Goal: Transaction & Acquisition: Subscribe to service/newsletter

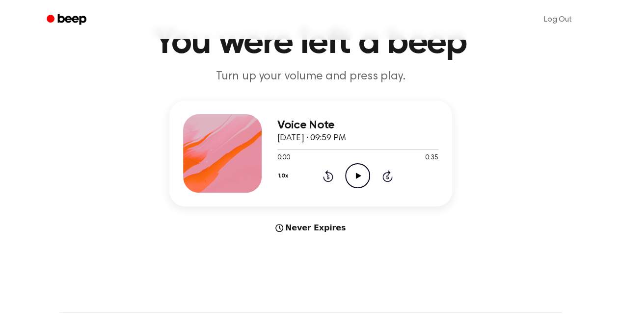
scroll to position [57, 0]
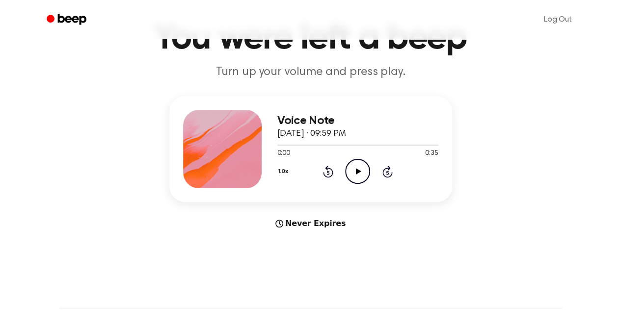
click at [355, 181] on icon "Play Audio" at bounding box center [357, 171] width 25 height 25
click at [359, 173] on icon at bounding box center [357, 171] width 4 height 6
click at [58, 18] on icon "Beep" at bounding box center [71, 19] width 28 height 11
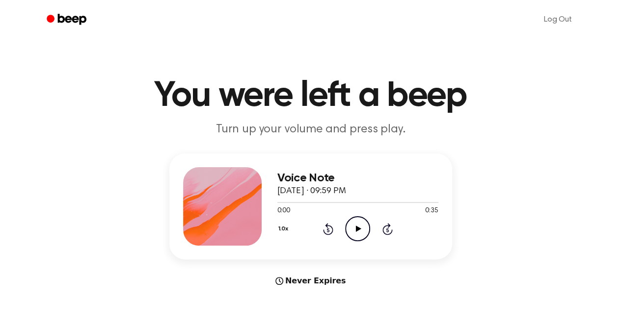
scroll to position [57, 0]
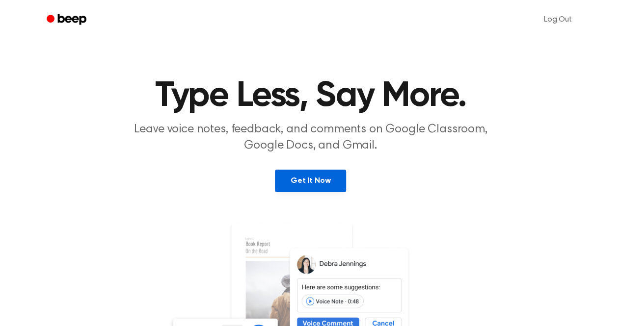
click at [324, 187] on link "Get It Now" at bounding box center [310, 181] width 71 height 23
click at [45, 37] on div "Log Out" at bounding box center [311, 19] width 542 height 39
